Goal: Find specific page/section: Find specific page/section

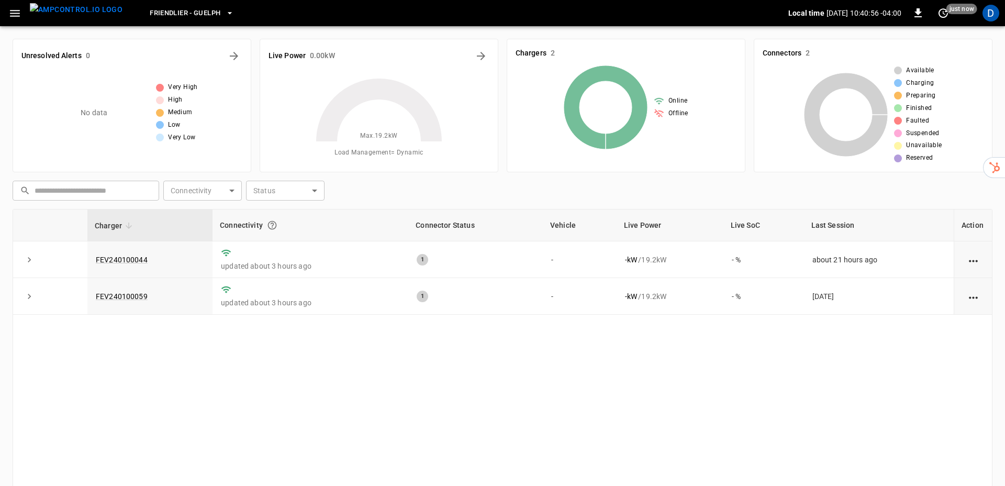
click at [77, 118] on div "No data" at bounding box center [108, 113] width 84 height 84
click at [10, 13] on icon "button" at bounding box center [14, 13] width 13 height 13
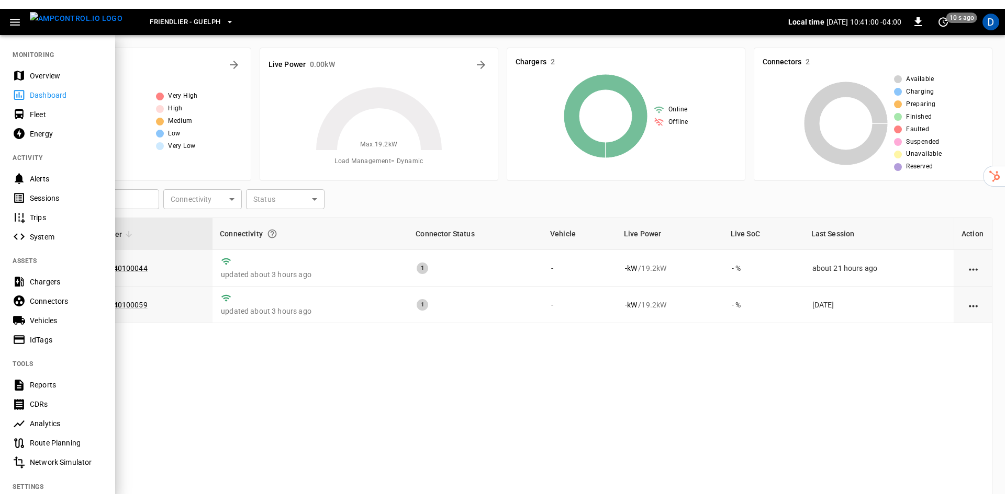
scroll to position [113, 0]
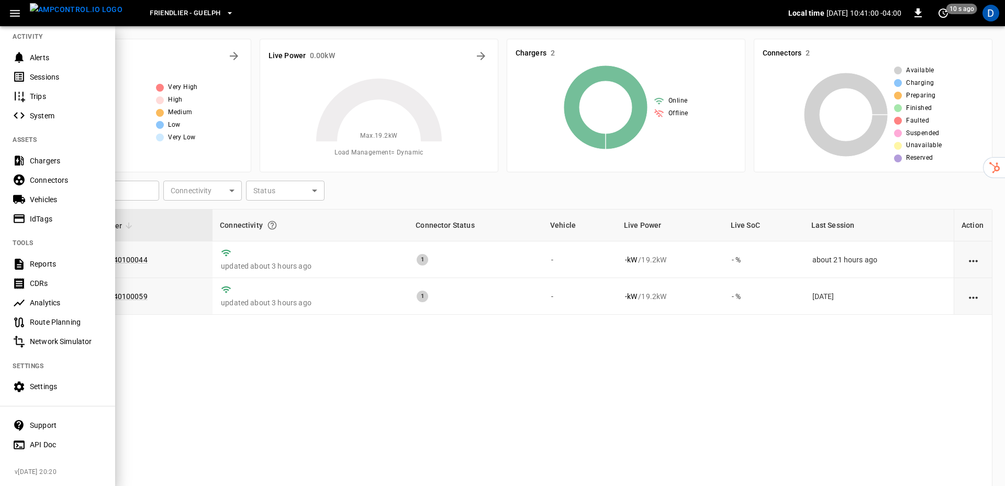
click at [48, 427] on div "Support" at bounding box center [66, 425] width 73 height 10
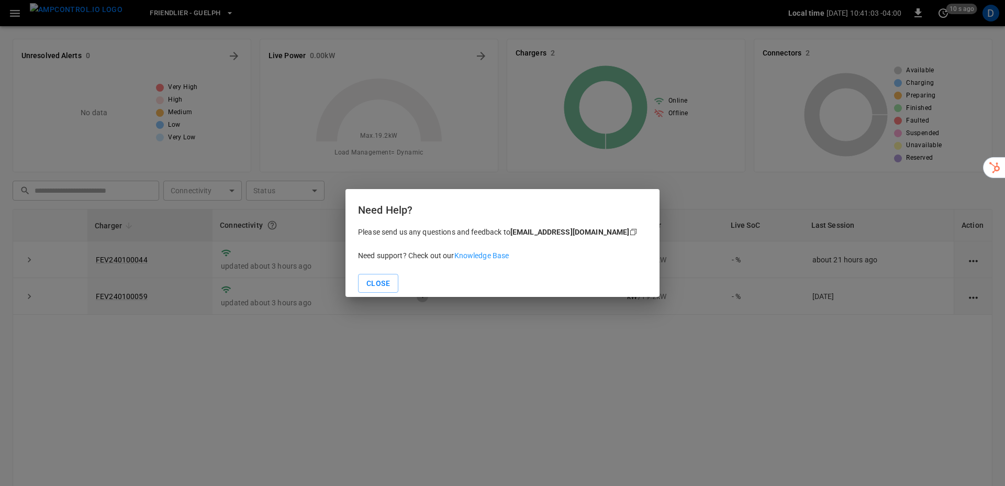
click at [487, 259] on link "Knowledge Base" at bounding box center [481, 255] width 55 height 8
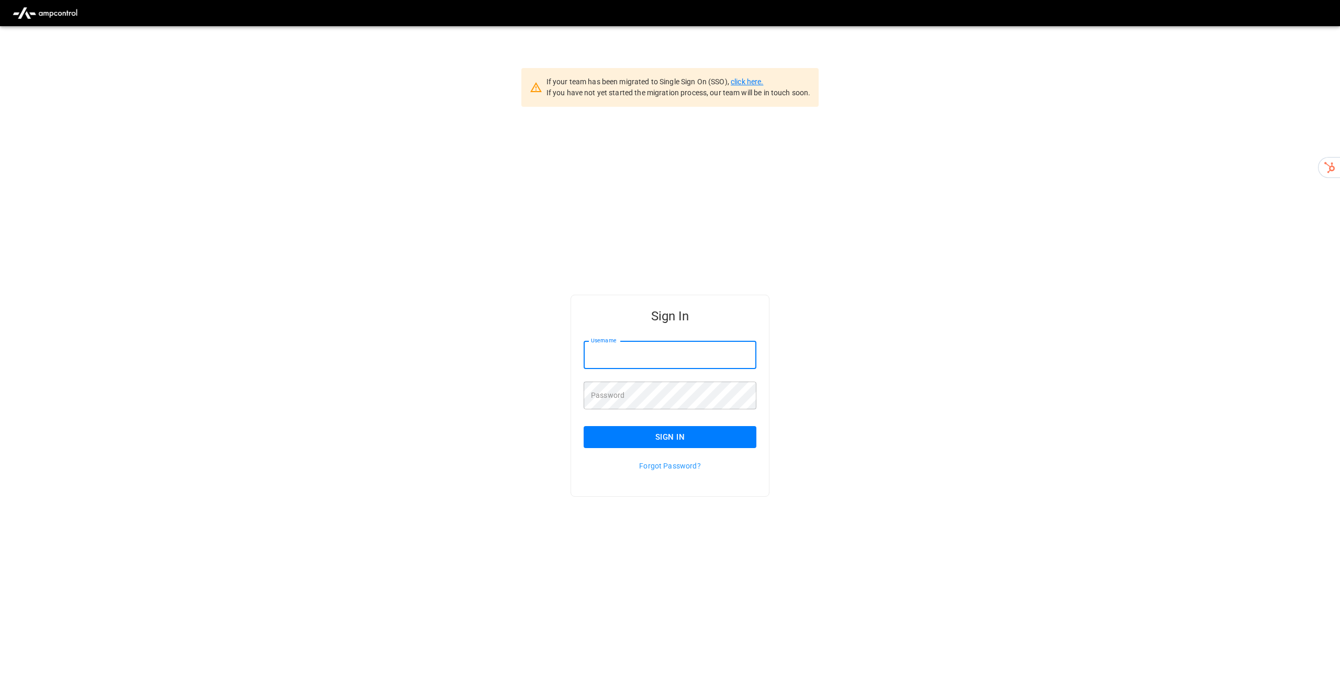
click at [756, 78] on link "click here." at bounding box center [747, 81] width 32 height 8
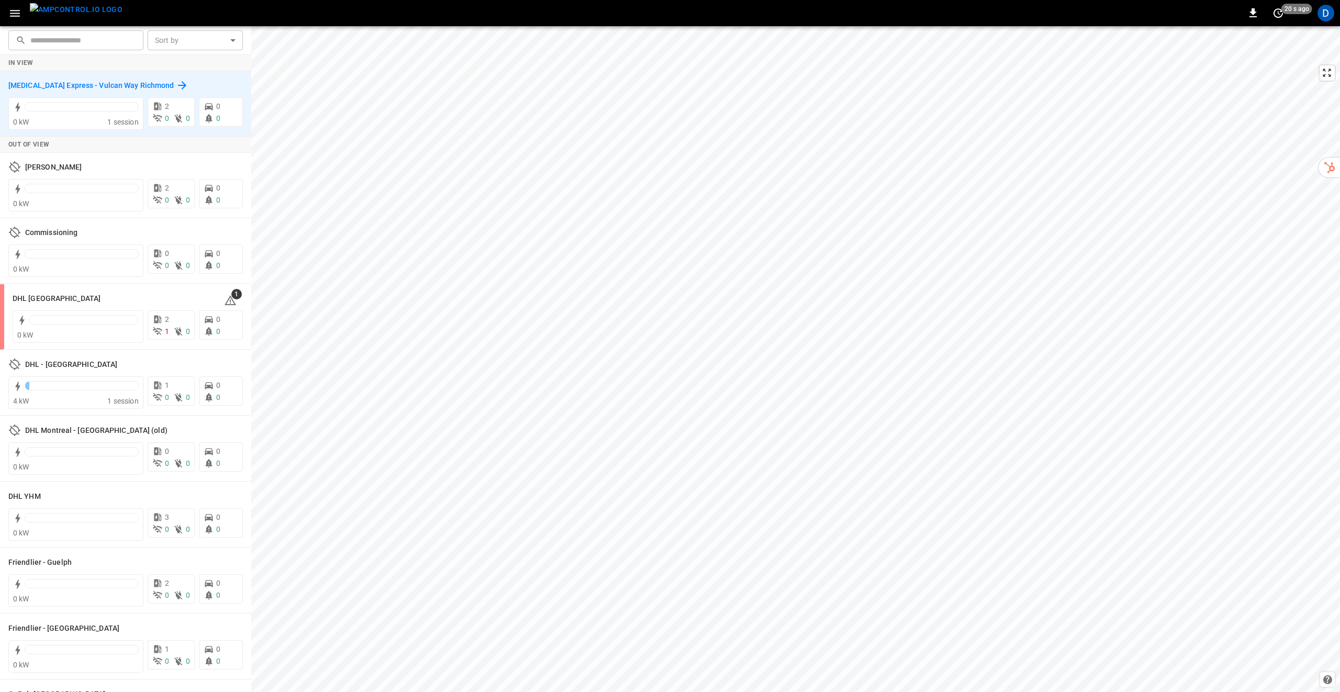
click at [97, 84] on h6 "Mili Express - Vulcan Way Richmond" at bounding box center [90, 86] width 165 height 12
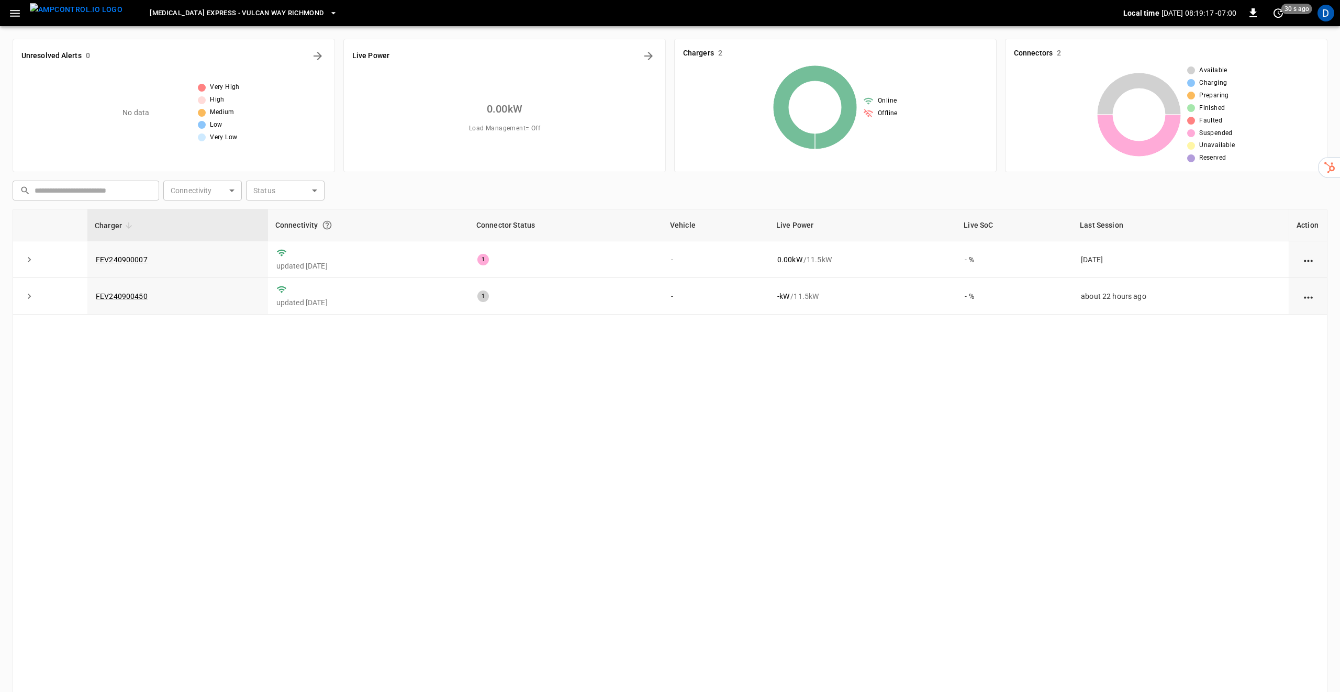
click at [328, 12] on icon "button" at bounding box center [333, 13] width 10 height 10
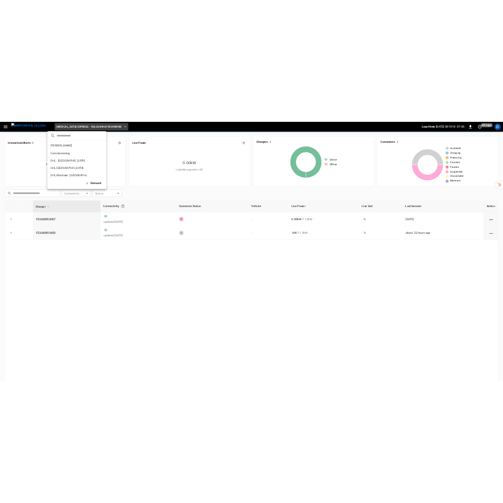
scroll to position [187, 0]
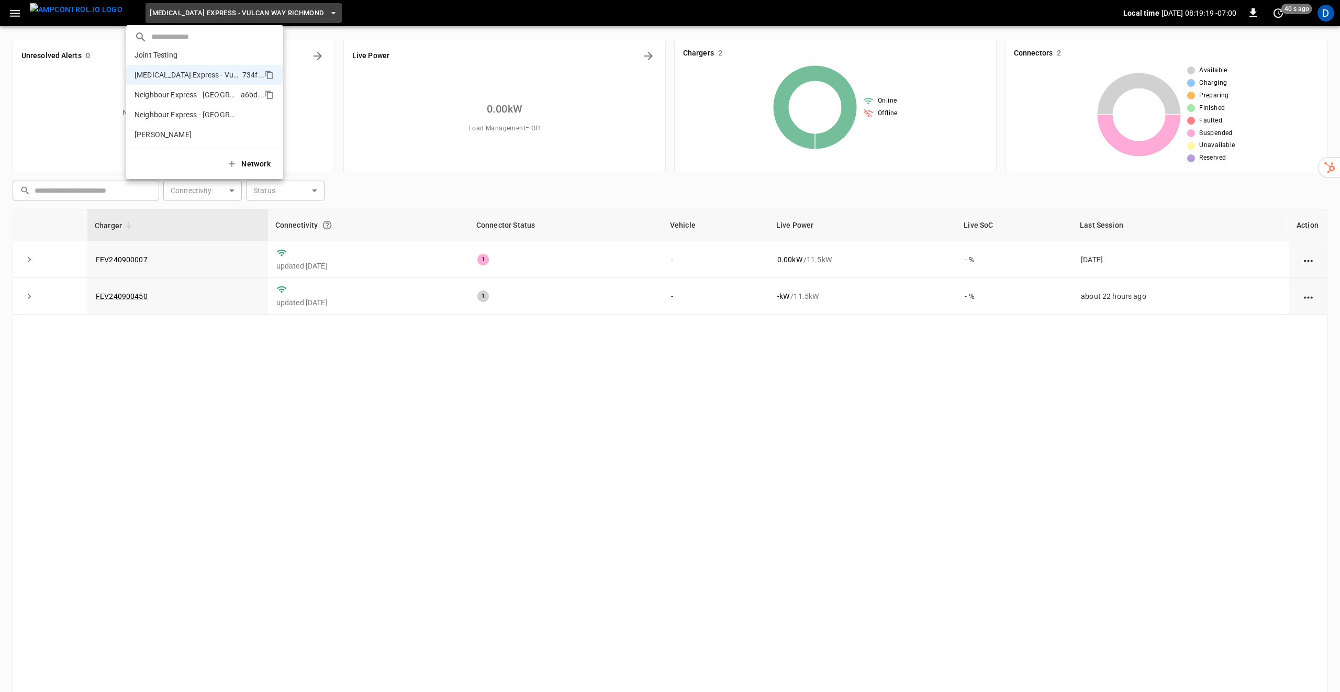
click at [209, 95] on p "Neighbour Express - Markham" at bounding box center [186, 94] width 102 height 10
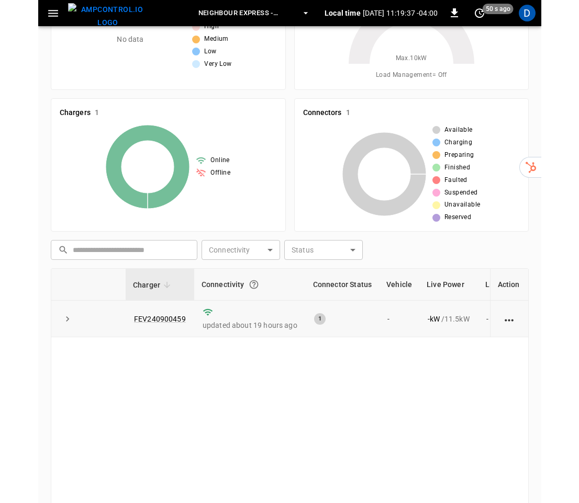
scroll to position [0, 0]
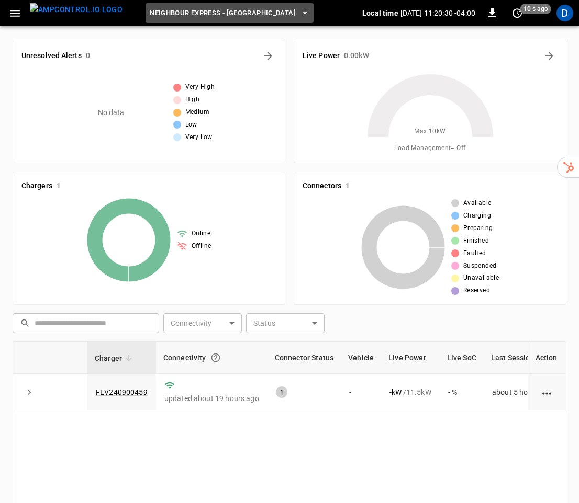
click at [300, 14] on icon "button" at bounding box center [305, 13] width 10 height 10
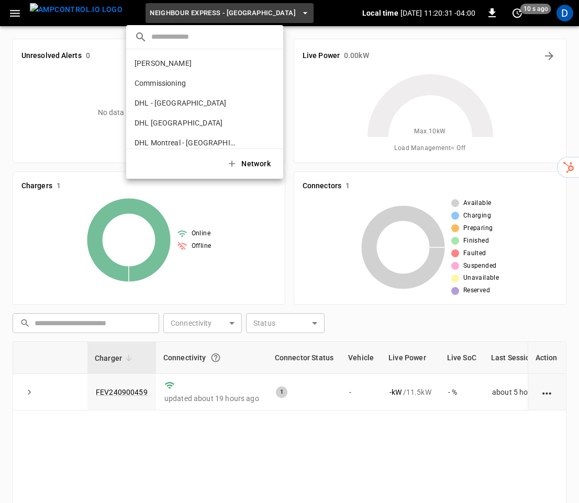
scroll to position [187, 0]
